Goal: Find specific page/section: Find specific page/section

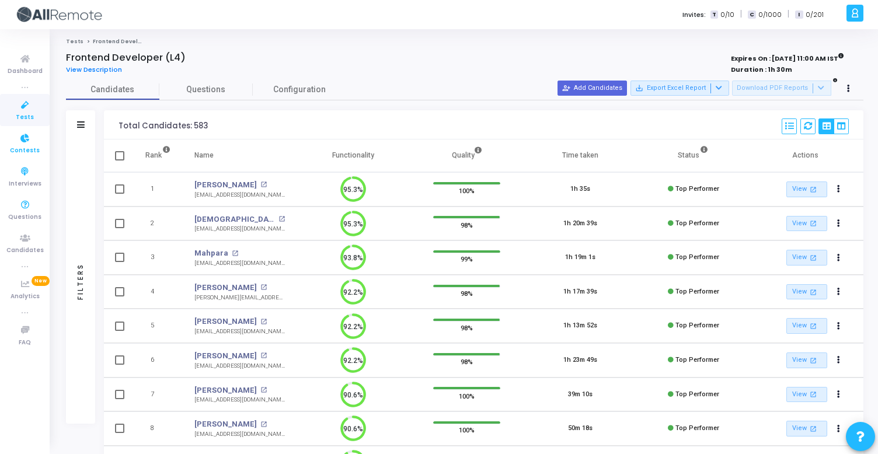
click at [27, 151] on span "Contests" at bounding box center [25, 151] width 30 height 10
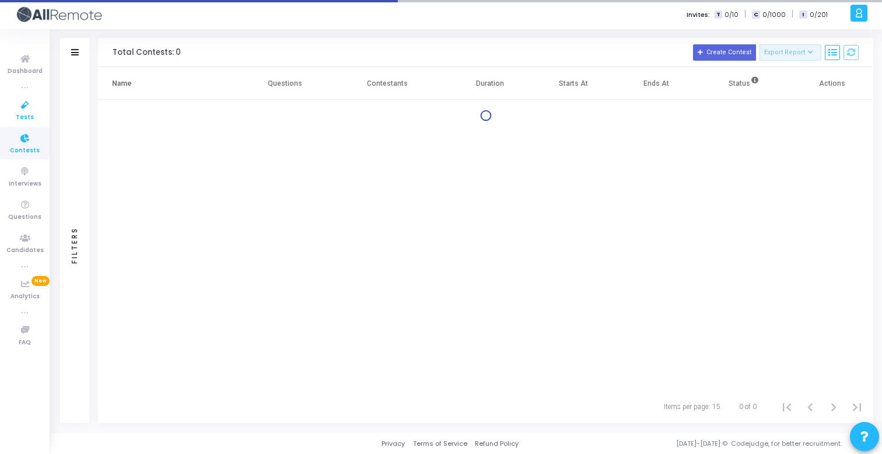
click at [20, 114] on span "Tests" at bounding box center [25, 118] width 18 height 10
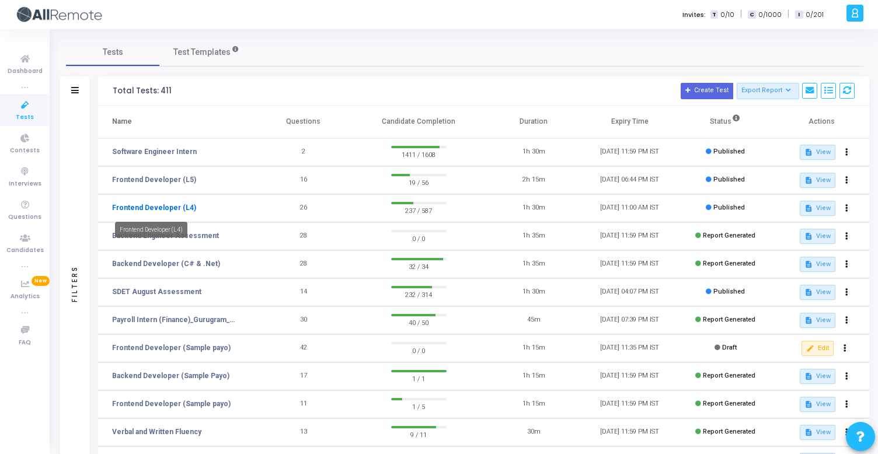
click at [177, 210] on link "Frontend Developer (L4)" at bounding box center [154, 208] width 84 height 11
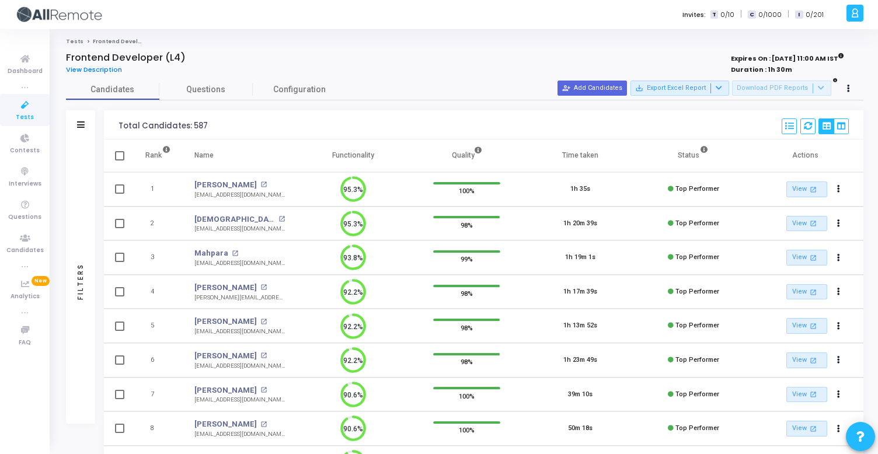
click at [84, 123] on div "Filters" at bounding box center [80, 124] width 29 height 29
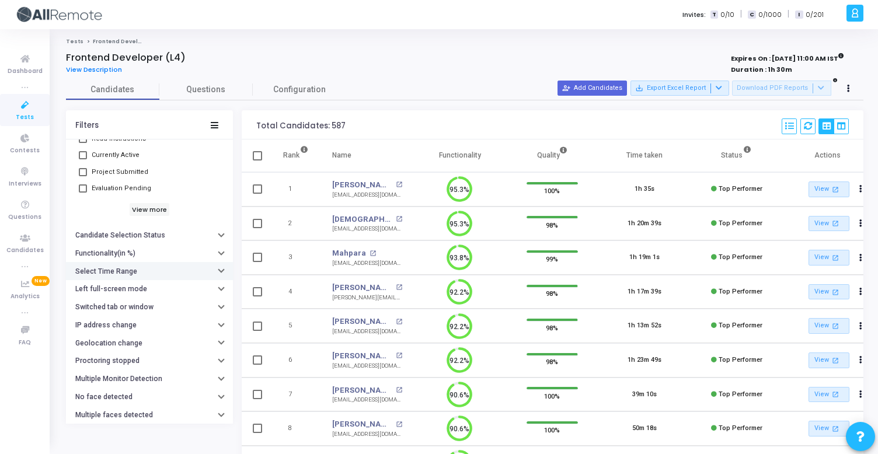
click at [145, 270] on button "Select Time Range" at bounding box center [149, 271] width 167 height 18
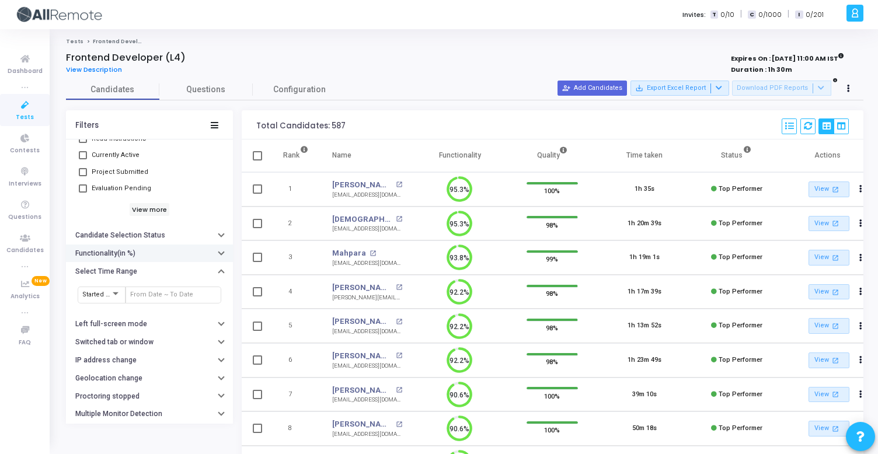
click at [137, 254] on button "Functionality(in %)" at bounding box center [149, 254] width 167 height 18
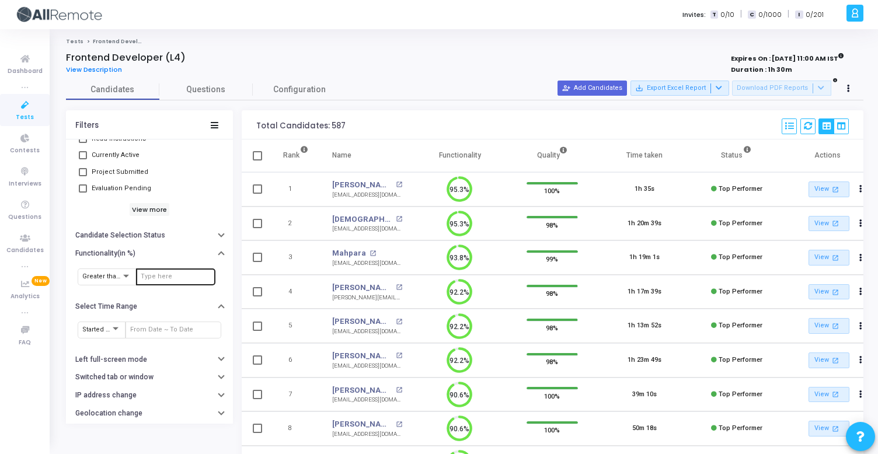
click at [150, 272] on div at bounding box center [176, 276] width 70 height 19
click at [356, 67] on div "View Description" at bounding box center [299, 70] width 467 height 13
